Goal: Information Seeking & Learning: Learn about a topic

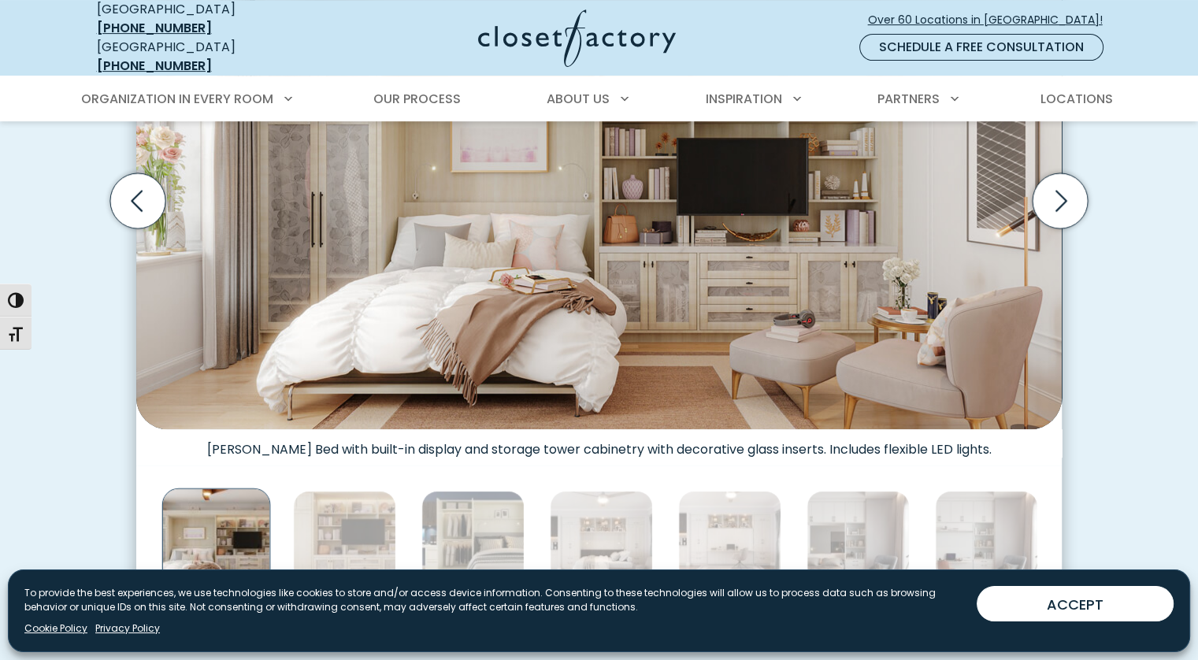
scroll to position [787, 0]
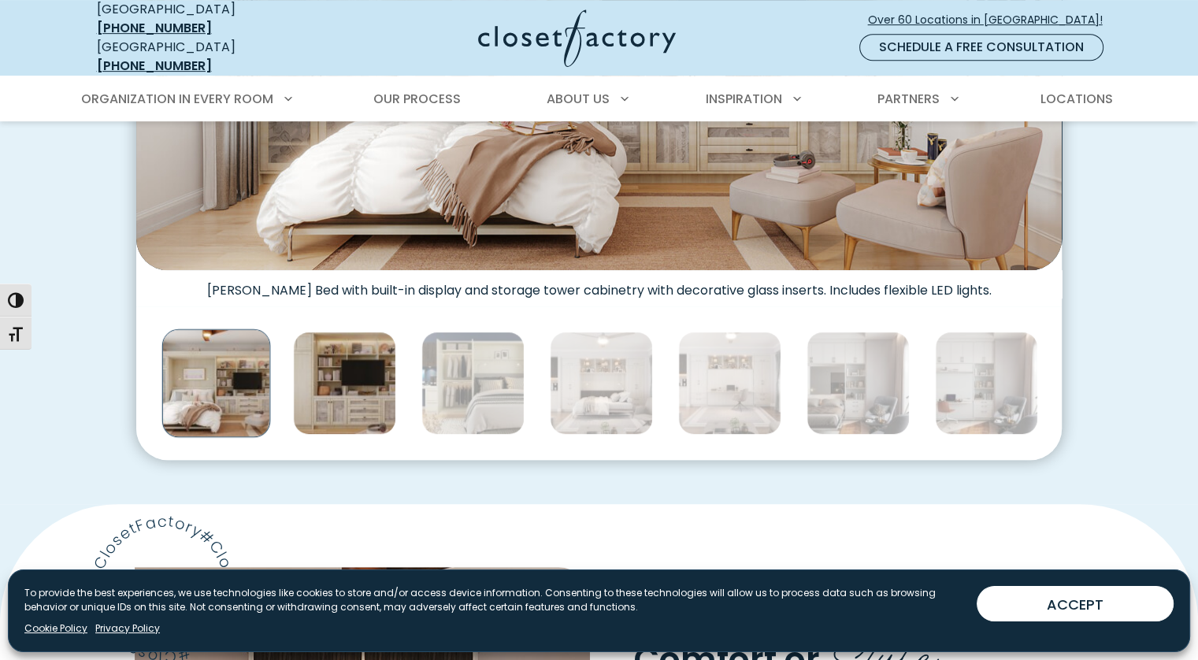
click at [302, 384] on img "Thumbnail Gallery" at bounding box center [344, 383] width 103 height 103
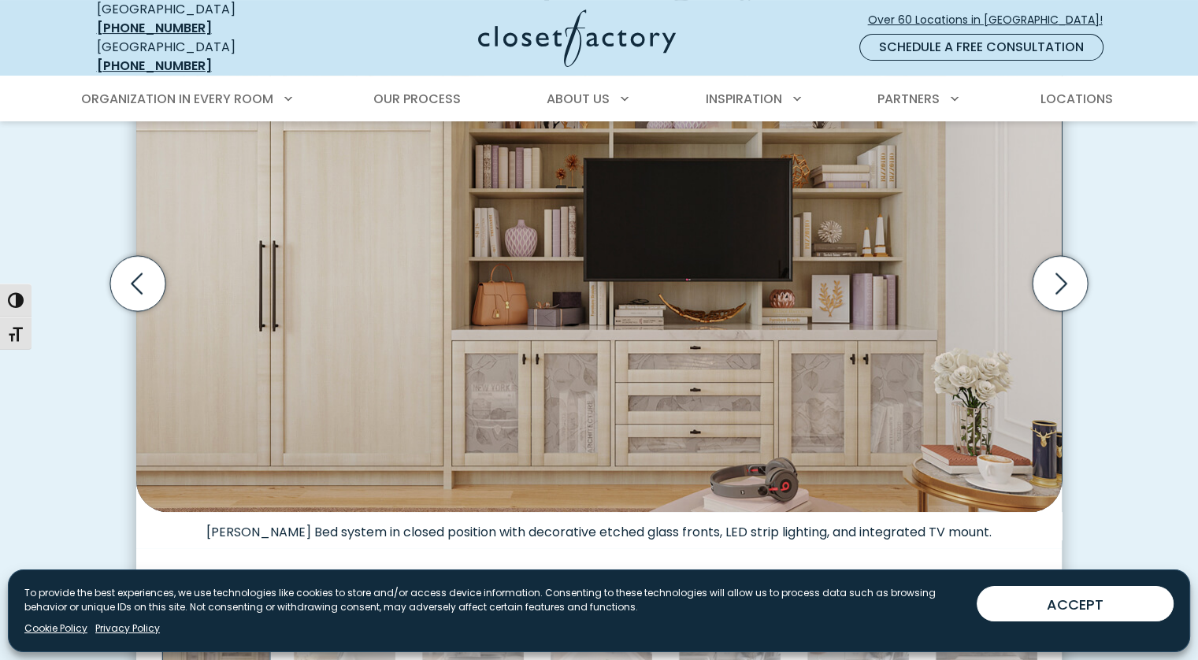
scroll to position [629, 0]
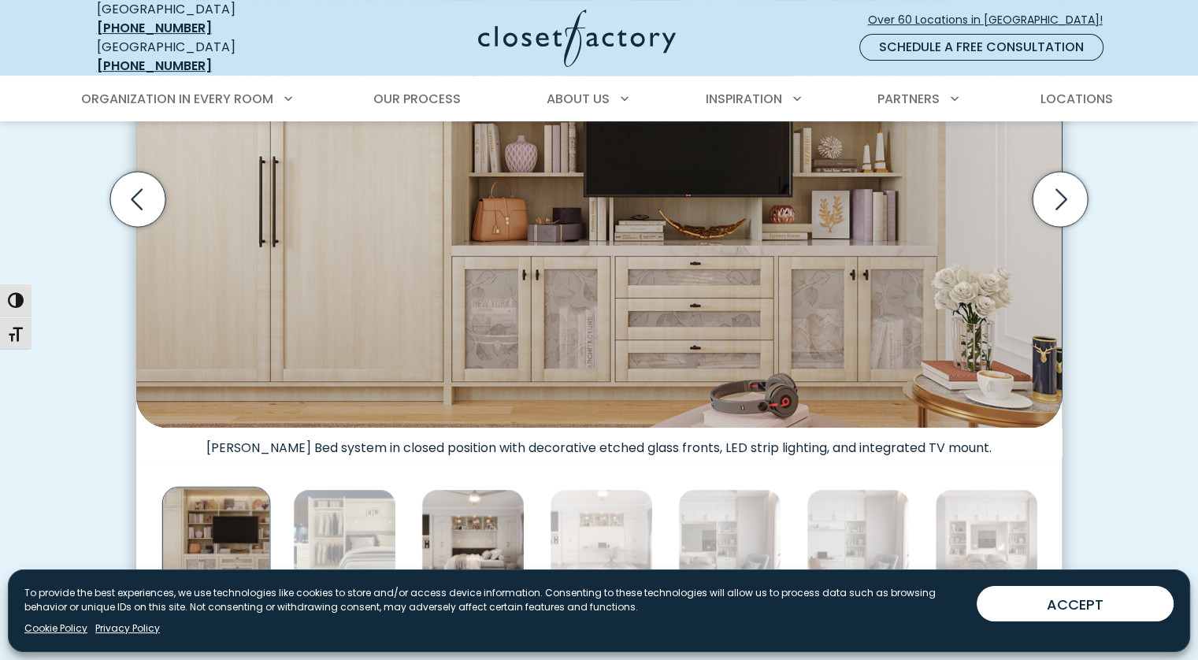
click at [500, 548] on img "Thumbnail Gallery" at bounding box center [472, 540] width 103 height 103
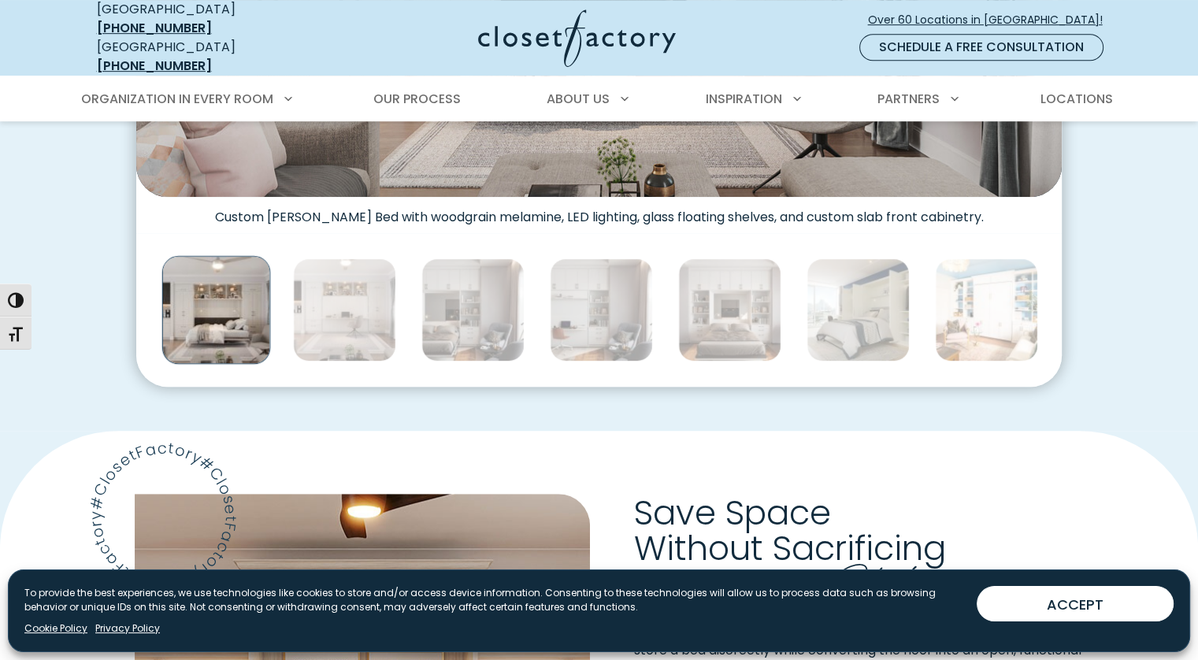
scroll to position [866, 0]
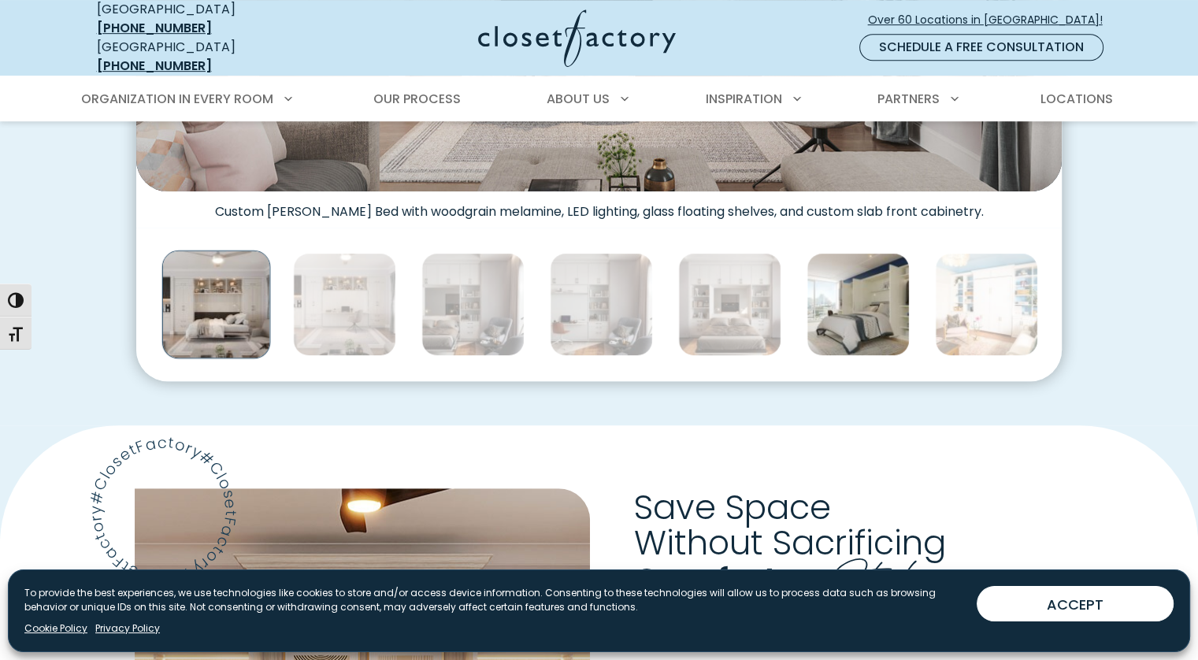
click at [847, 313] on img "Thumbnail Gallery" at bounding box center [858, 304] width 103 height 103
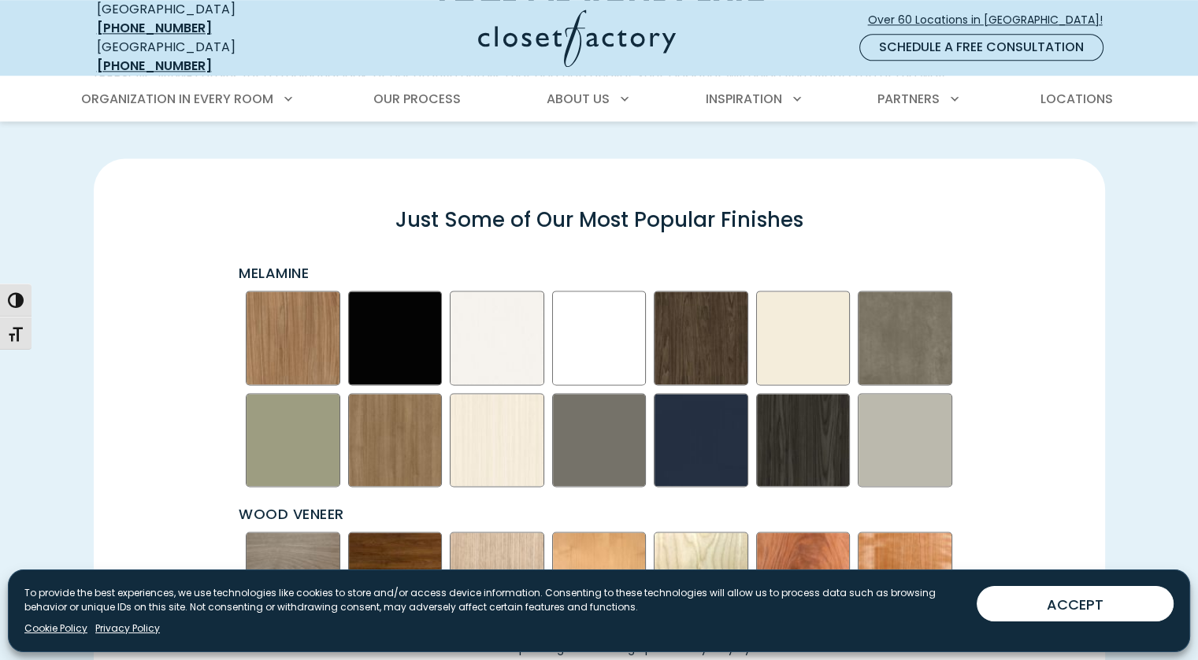
scroll to position [2205, 0]
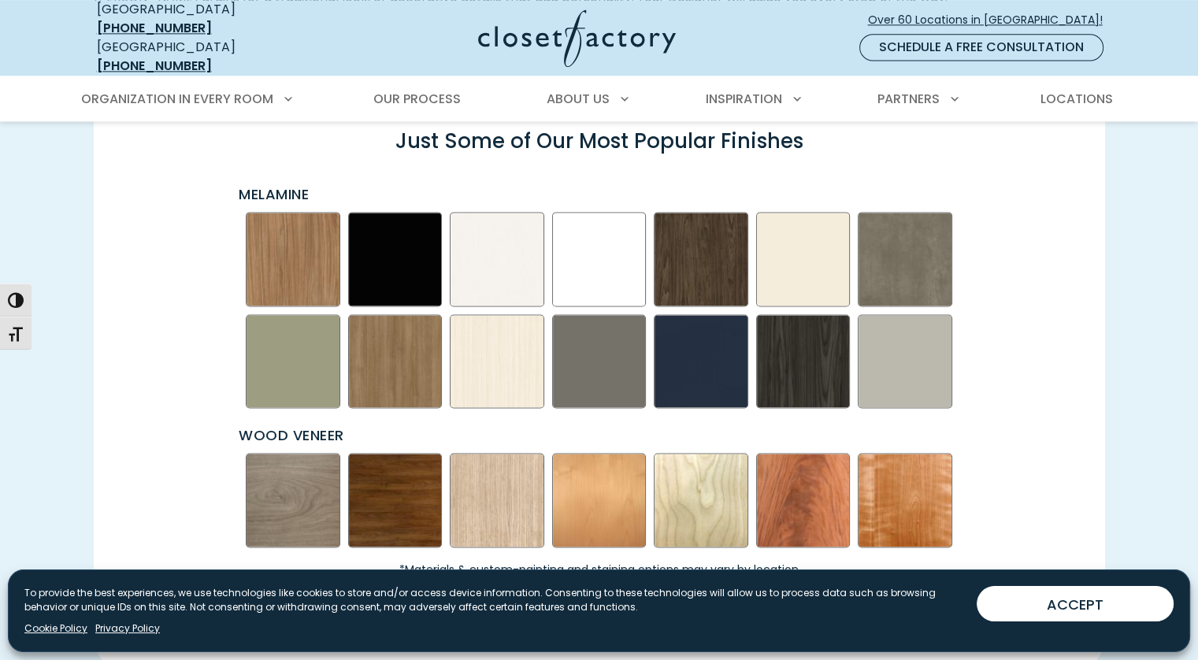
click at [863, 355] on img "Swatch Grid" at bounding box center [905, 361] width 95 height 95
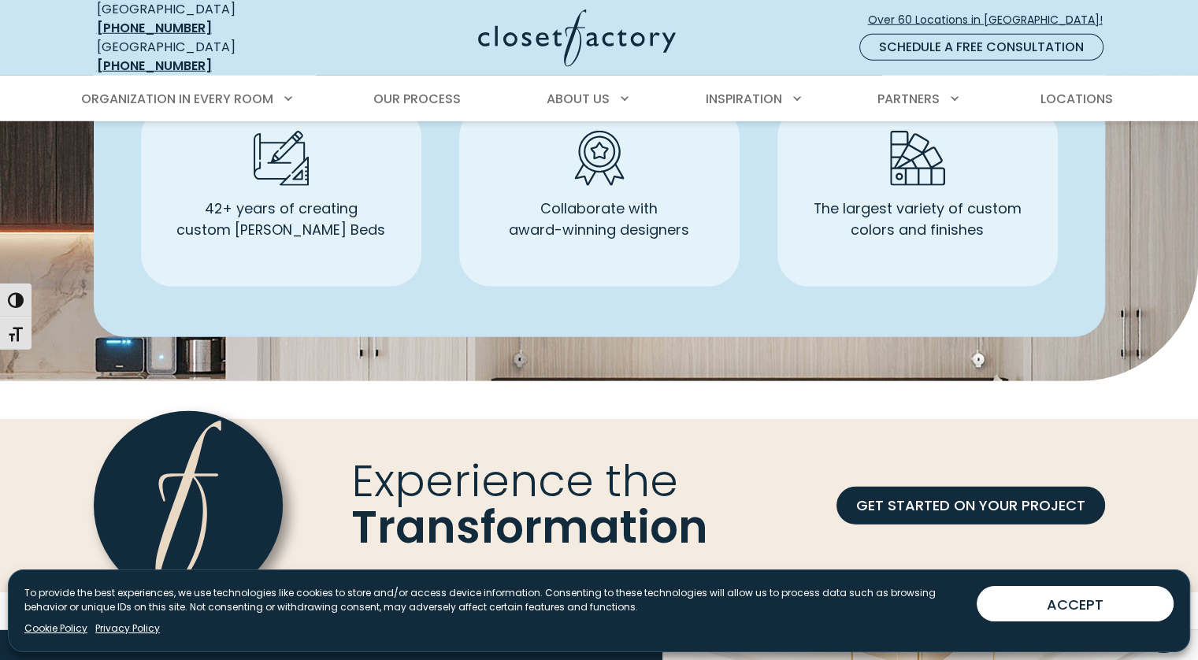
scroll to position [4174, 0]
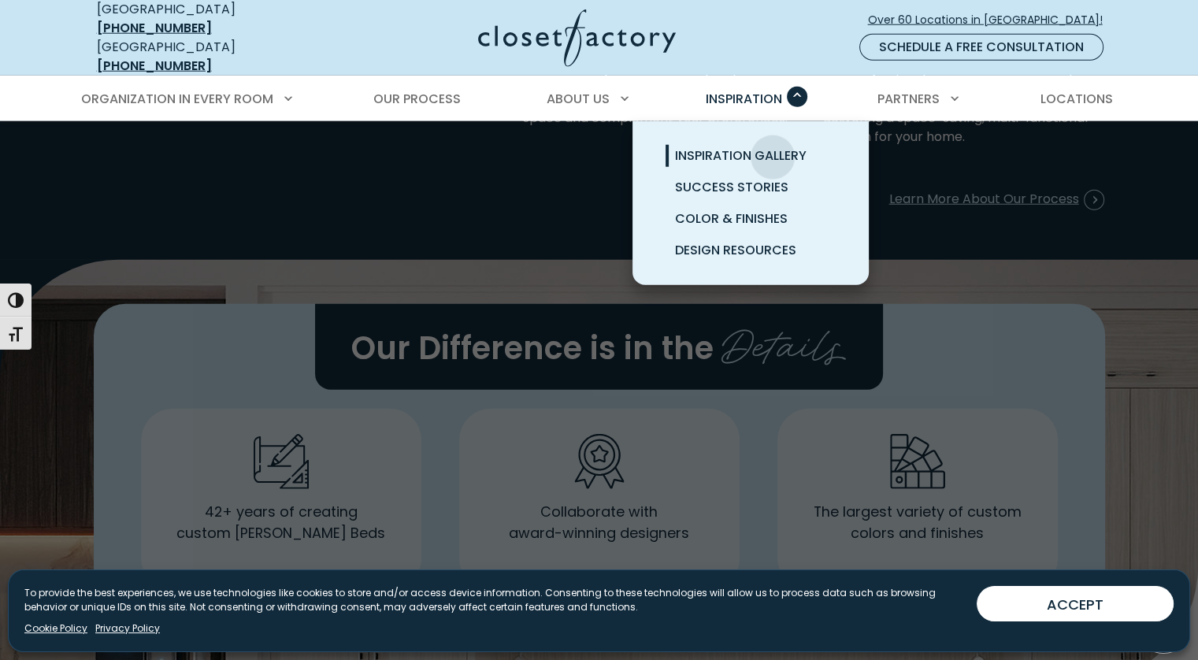
click at [773, 147] on span "Inspiration Gallery" at bounding box center [741, 156] width 132 height 18
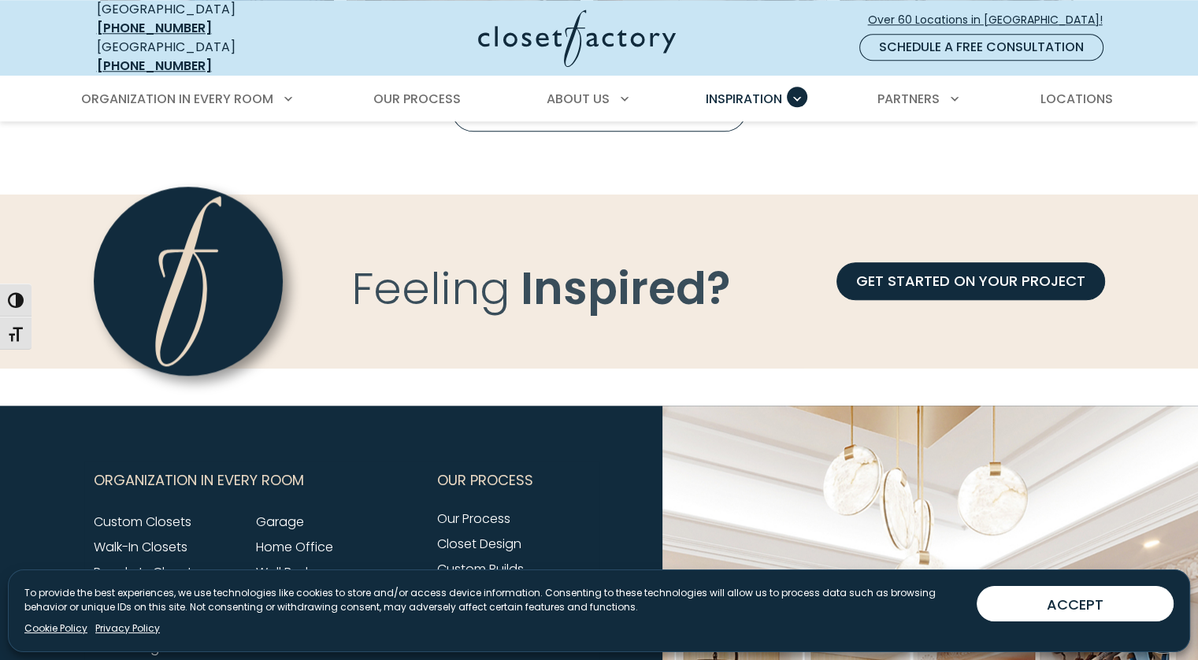
scroll to position [1418, 0]
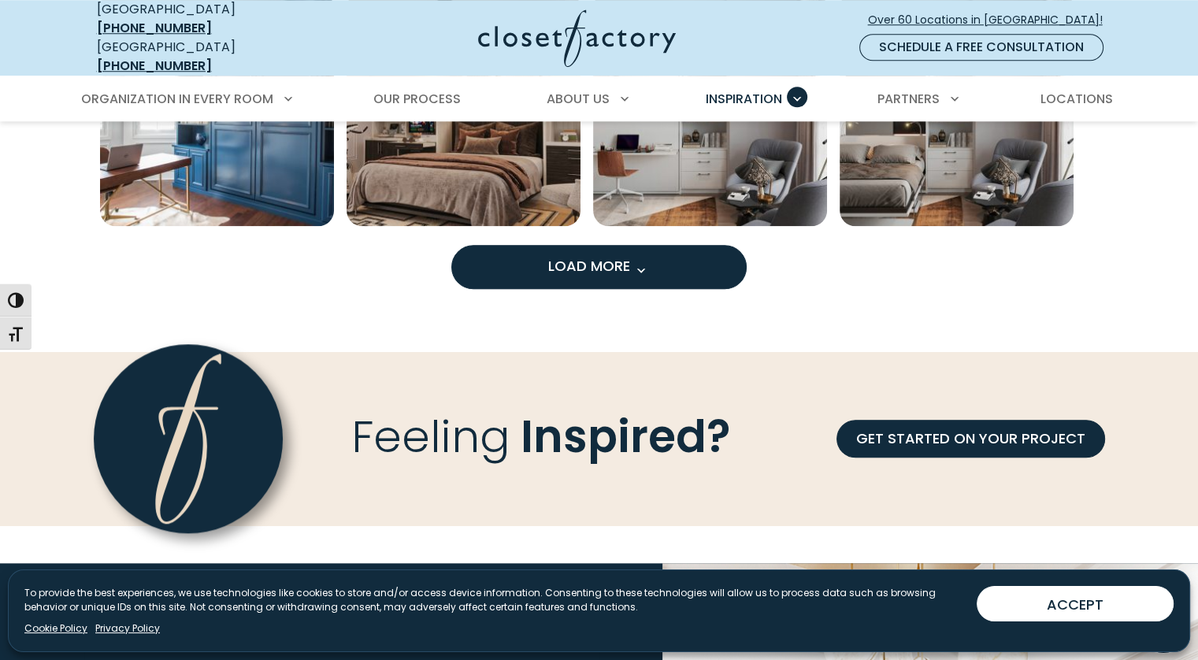
drag, startPoint x: 561, startPoint y: 226, endPoint x: 561, endPoint y: 238, distance: 11.8
click at [561, 256] on span "Load More" at bounding box center [599, 266] width 102 height 20
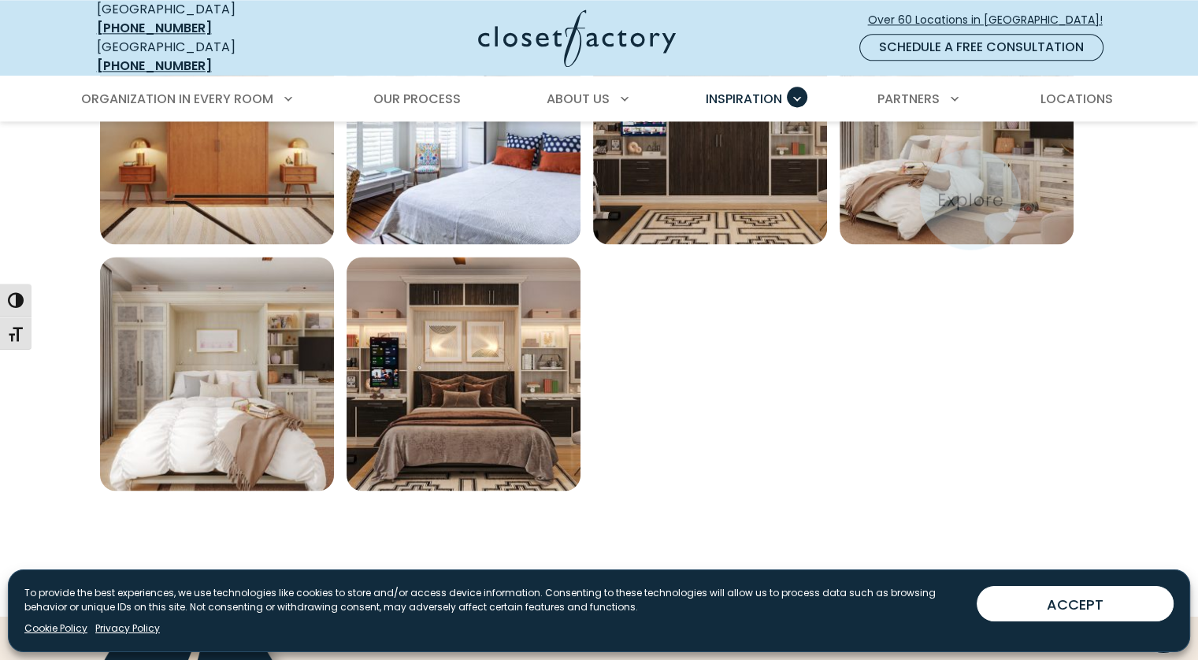
scroll to position [2048, 0]
